Goal: Transaction & Acquisition: Purchase product/service

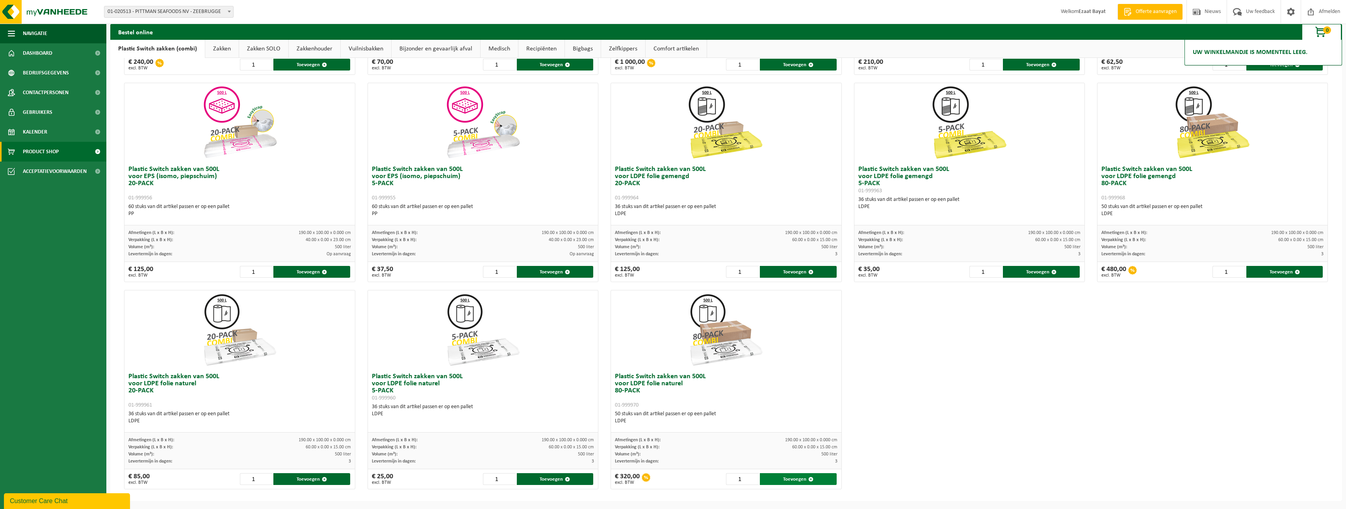
click at [782, 478] on button "Toevoegen" at bounding box center [798, 479] width 77 height 12
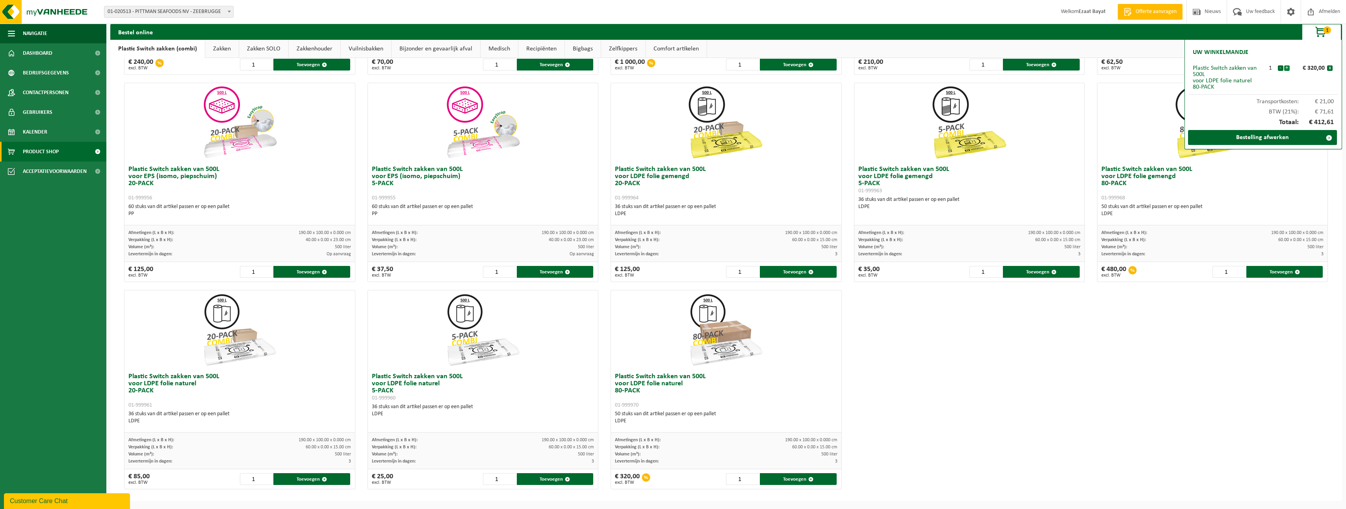
click at [1288, 65] on button "+" at bounding box center [1287, 68] width 6 height 6
click at [1287, 69] on button "+" at bounding box center [1287, 68] width 6 height 6
click at [1281, 65] on button "-" at bounding box center [1280, 68] width 6 height 6
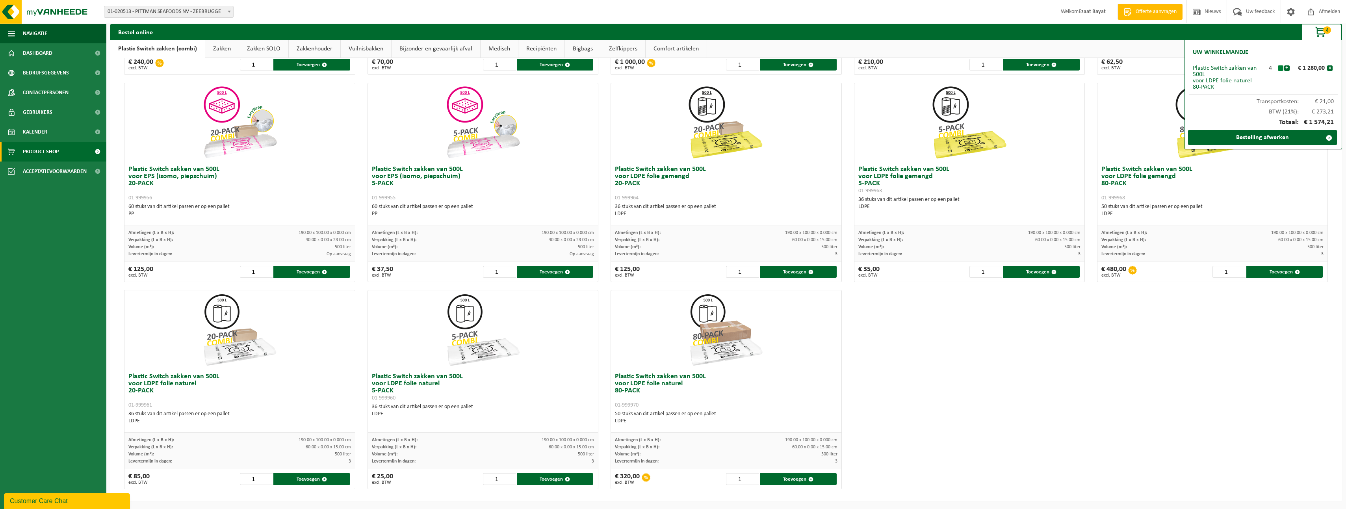
click at [1279, 70] on button "-" at bounding box center [1280, 68] width 6 height 6
click at [1286, 67] on button "+" at bounding box center [1287, 68] width 6 height 6
click at [1279, 69] on button "-" at bounding box center [1280, 68] width 6 height 6
click at [1288, 71] on button "+" at bounding box center [1287, 68] width 6 height 6
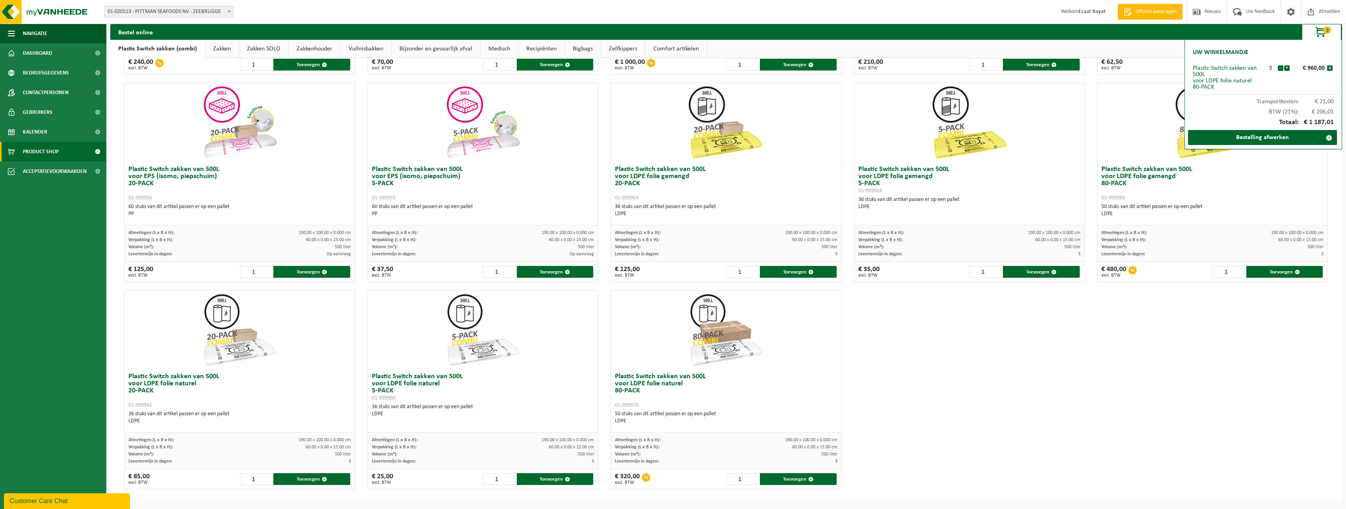
click at [1288, 71] on button "+" at bounding box center [1287, 68] width 6 height 6
click at [1279, 66] on button "-" at bounding box center [1280, 68] width 6 height 6
click at [1288, 67] on button "+" at bounding box center [1287, 68] width 6 height 6
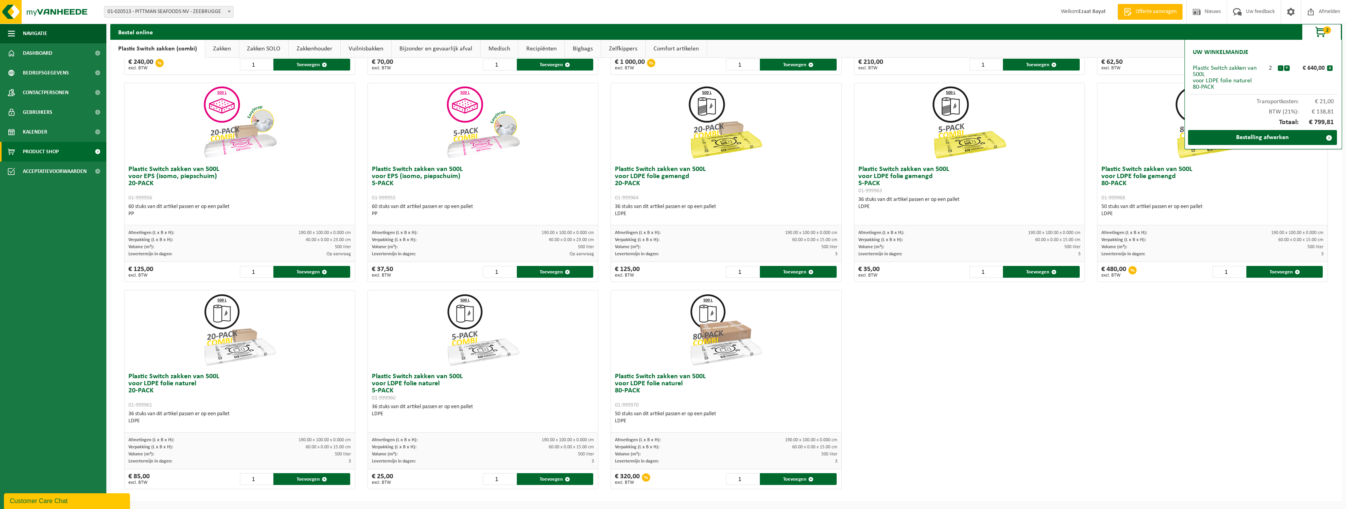
click at [1288, 67] on button "+" at bounding box center [1287, 68] width 6 height 6
click at [1253, 135] on link "Bestelling afwerken" at bounding box center [1262, 137] width 149 height 15
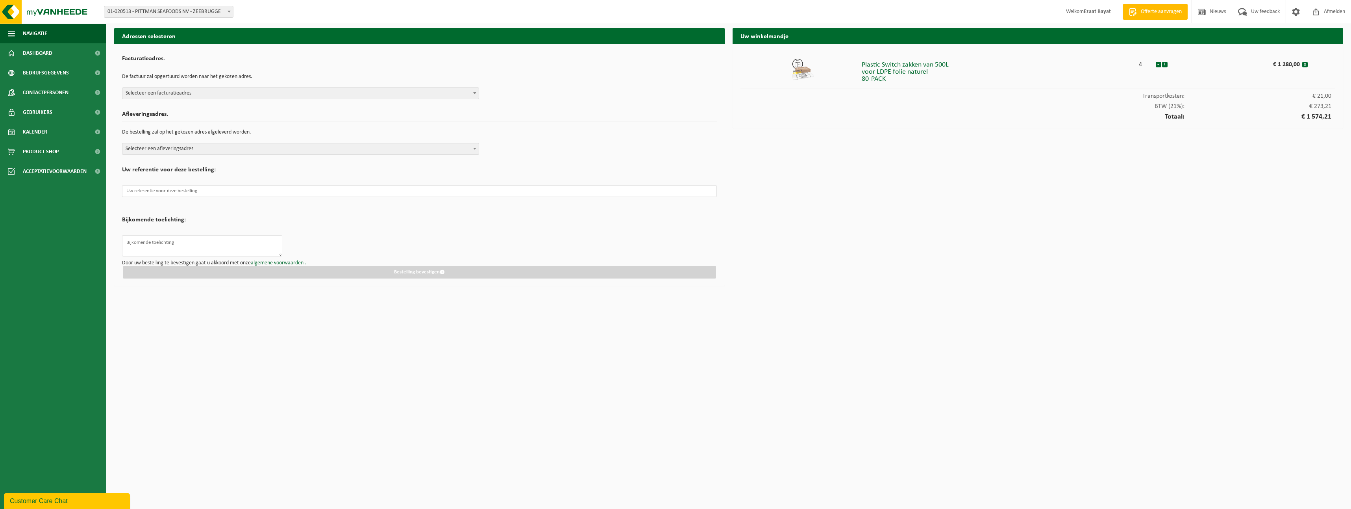
click at [306, 95] on span "Selecteer een facturatieadres" at bounding box center [300, 93] width 356 height 11
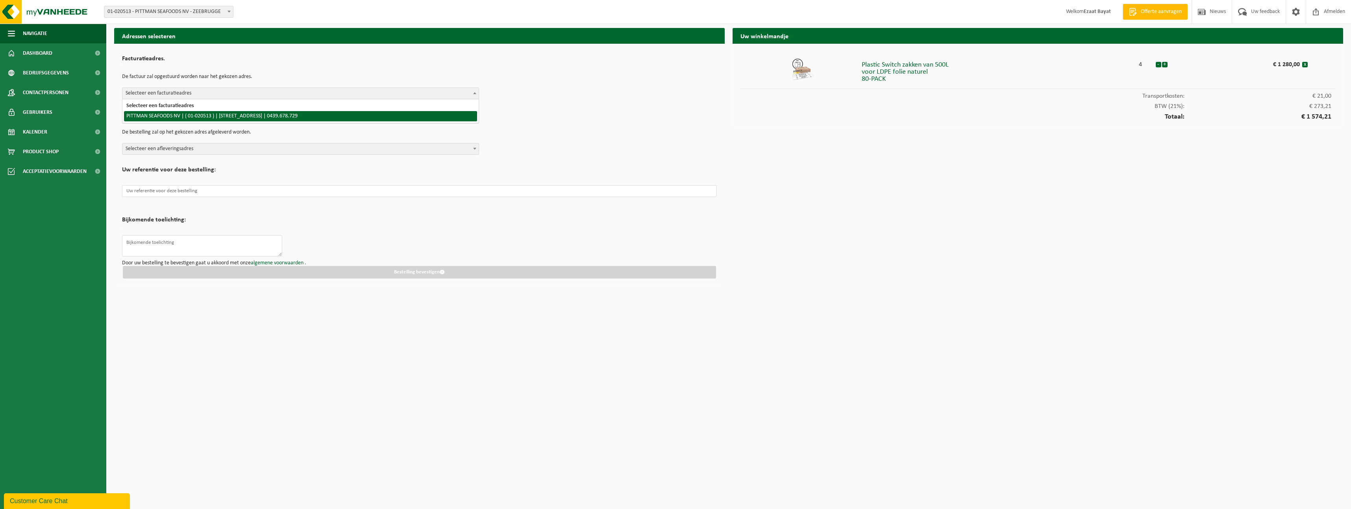
select select "220"
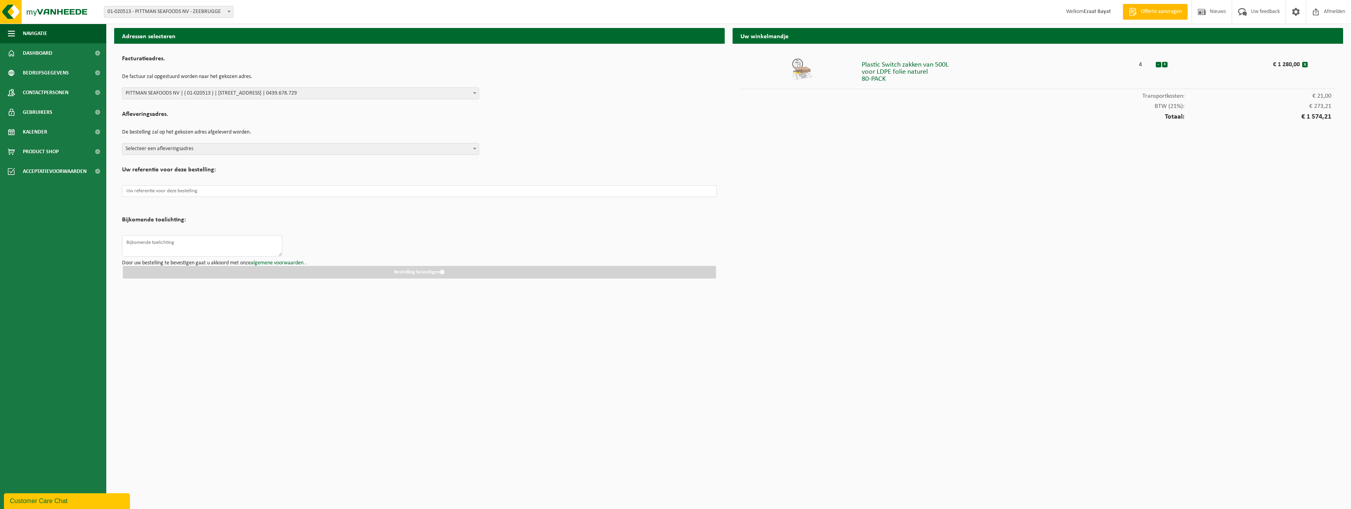
click at [298, 151] on span "Selecteer een afleveringsadres" at bounding box center [300, 148] width 356 height 11
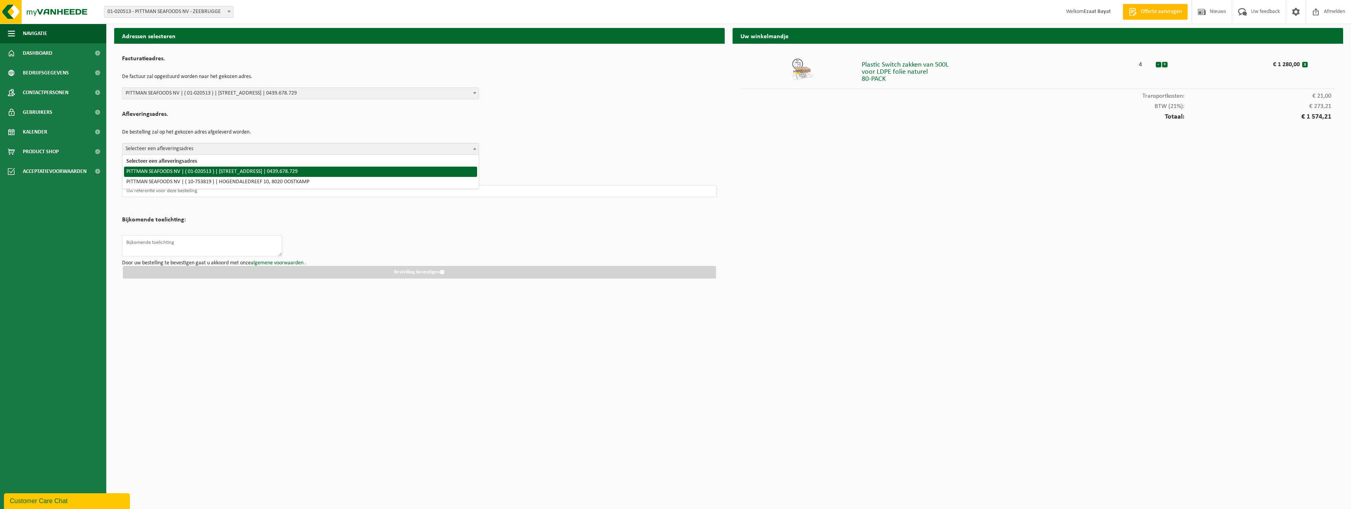
select select "220"
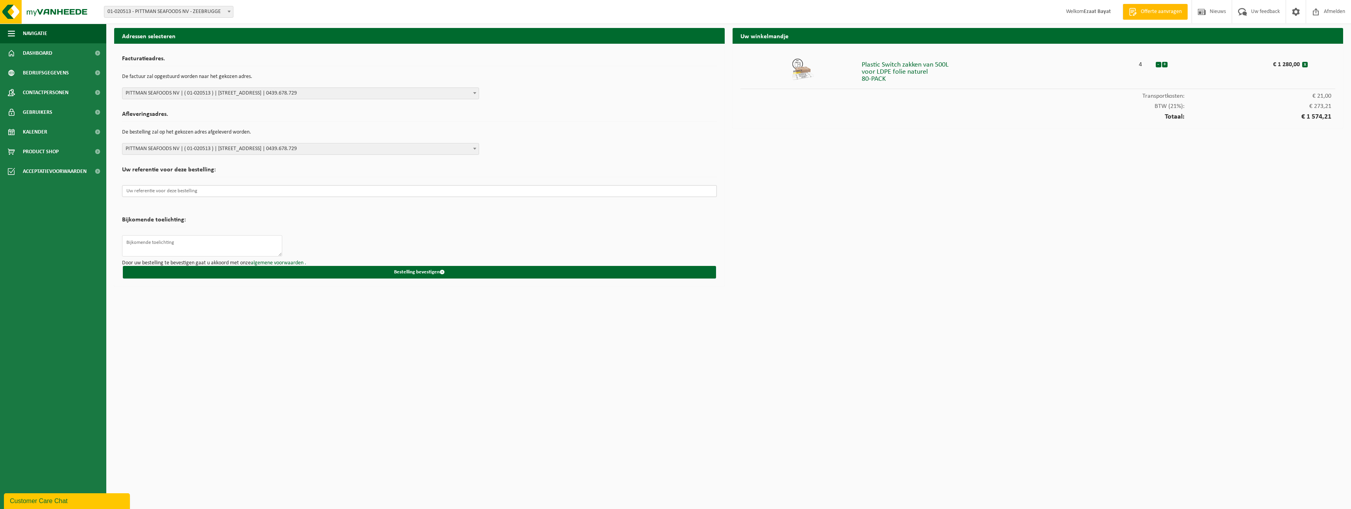
click at [270, 188] on input "text" at bounding box center [419, 191] width 595 height 12
click at [360, 270] on button "Bestelling bevestigen" at bounding box center [419, 272] width 593 height 13
